Goal: Information Seeking & Learning: Find specific fact

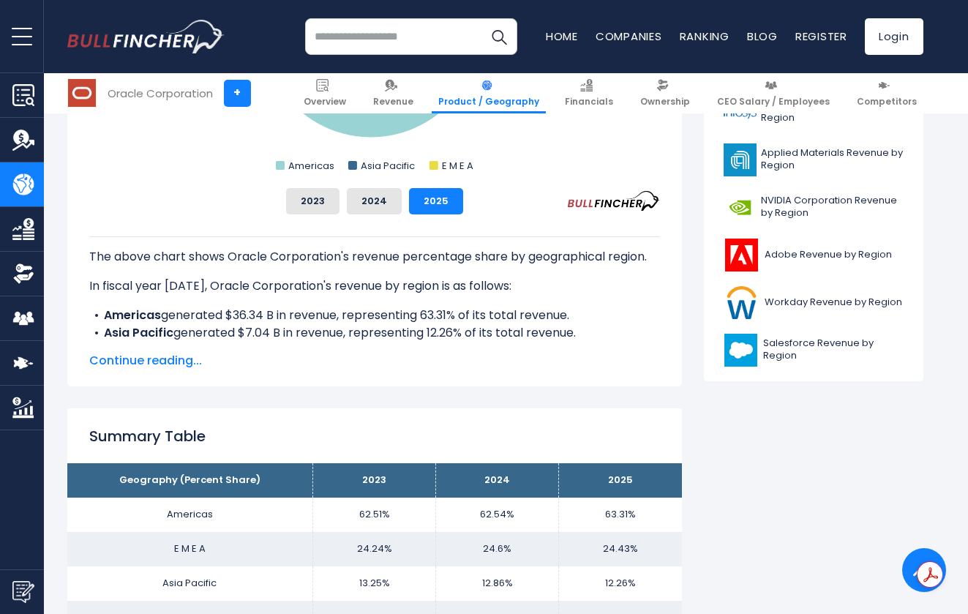
scroll to position [631, 0]
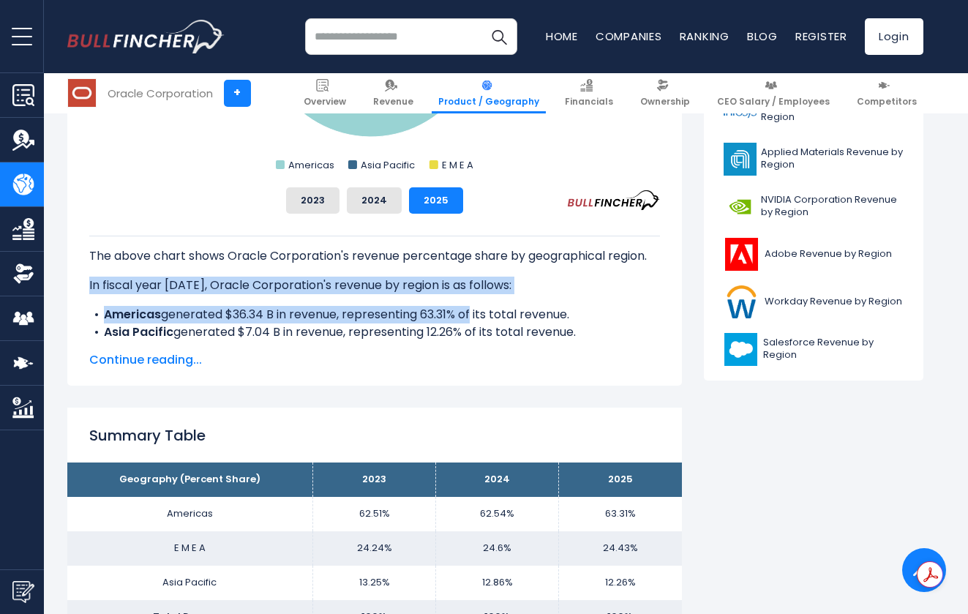
drag, startPoint x: 83, startPoint y: 280, endPoint x: 473, endPoint y: 316, distance: 390.8
click at [473, 316] on div "Oracle Corporation's Revenue Share by Region Created with Highcharts 12.1.2 Cha…" at bounding box center [374, 125] width 615 height 519
click at [198, 305] on div "The above chart shows Oracle Corporation's revenue percentage share by geograph…" at bounding box center [374, 341] width 571 height 211
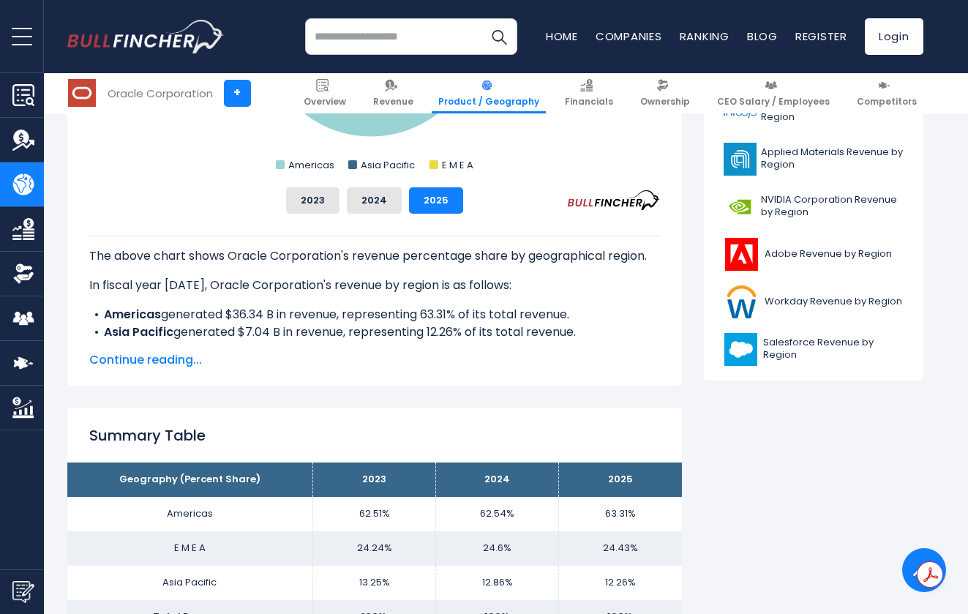
drag, startPoint x: 81, startPoint y: 279, endPoint x: 592, endPoint y: 329, distance: 513.1
click at [592, 329] on div "Oracle Corporation's Revenue Share by Region Created with Highcharts 12.1.2 Cha…" at bounding box center [374, 125] width 615 height 519
copy div "In fiscal year [DATE], Oracle Corporation's revenue by region is as follows: Am…"
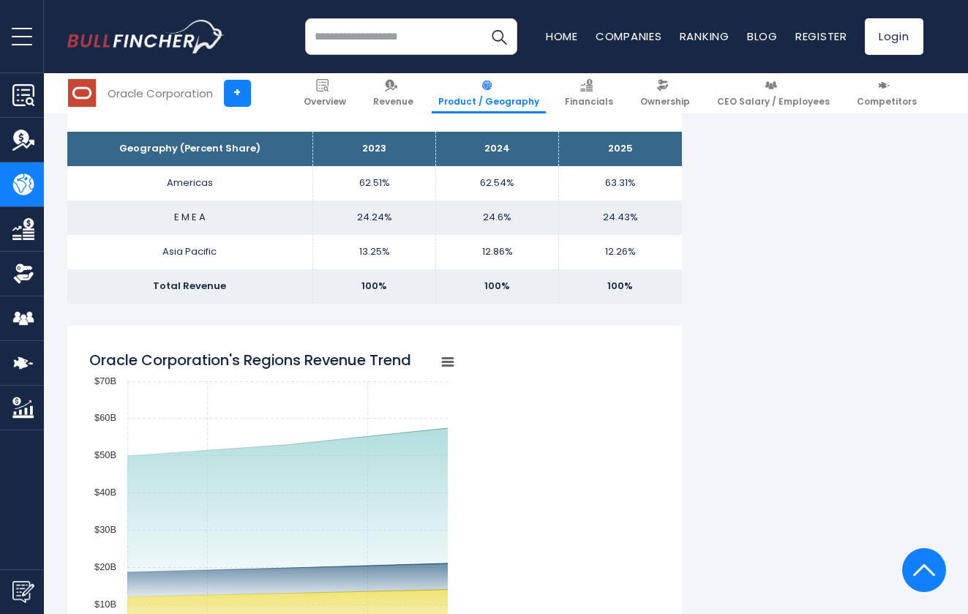
scroll to position [963, 0]
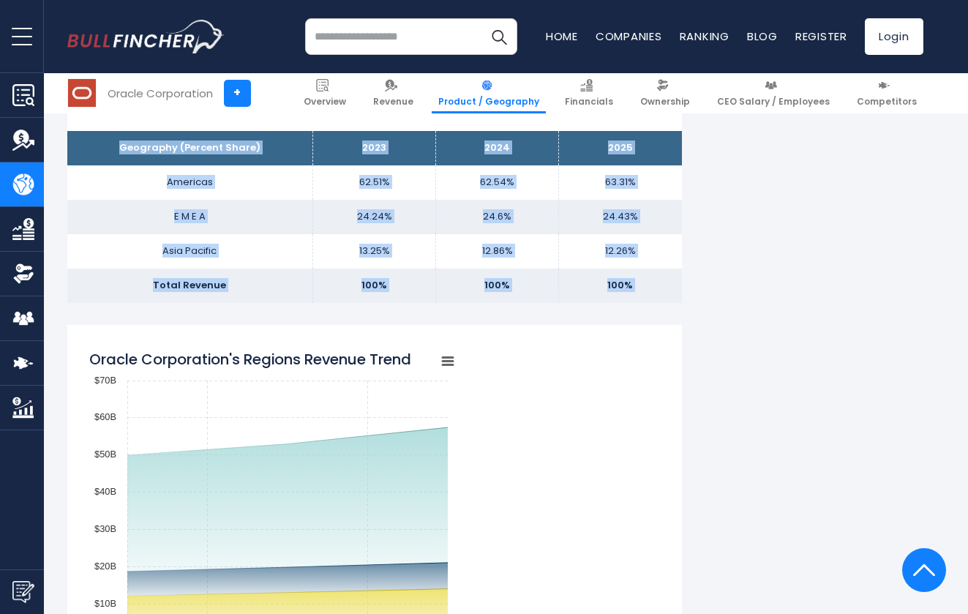
drag, startPoint x: 123, startPoint y: 146, endPoint x: 681, endPoint y: 307, distance: 580.9
click at [681, 307] on div "Oracle Corporation's Revenue by Region In fiscal year [DATE], Oracle Corporatio…" at bounding box center [374, 515] width 615 height 2303
copy div "Geography (Percent Share) 2023 2024 2025 [GEOGRAPHIC_DATA] 62.51% 62.54% 63.31%…"
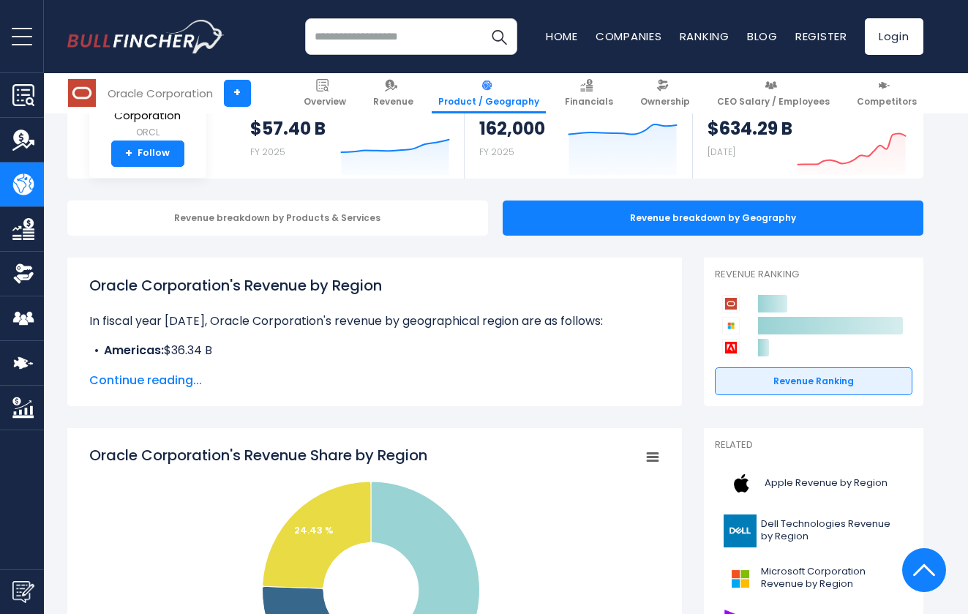
scroll to position [0, 0]
